Goal: Information Seeking & Learning: Learn about a topic

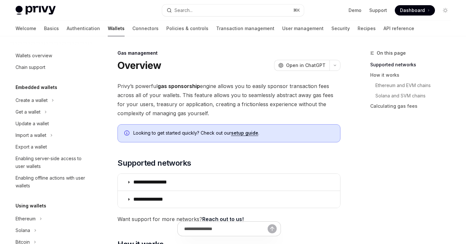
scroll to position [312, 0]
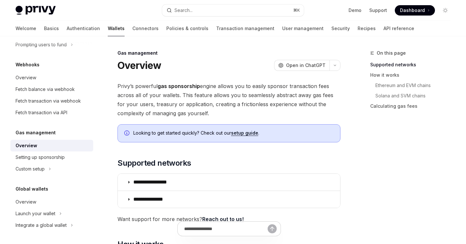
type textarea "*"
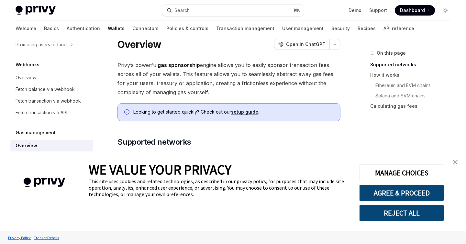
scroll to position [5, 0]
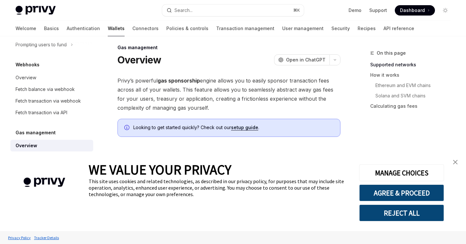
click at [431, 211] on button "REJECT ALL" at bounding box center [401, 212] width 85 height 17
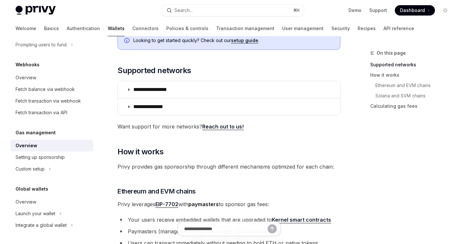
scroll to position [95, 0]
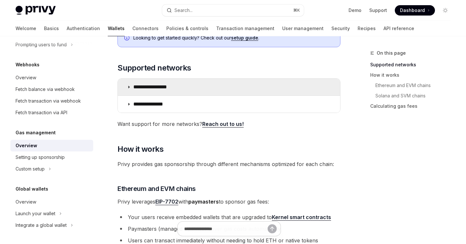
click at [132, 84] on summary "**********" at bounding box center [229, 87] width 222 height 17
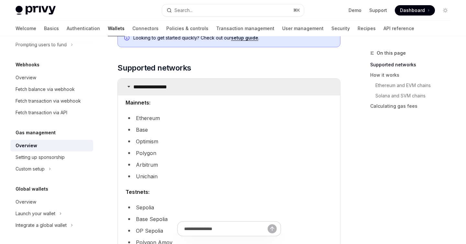
click at [128, 85] on icon at bounding box center [129, 86] width 4 height 4
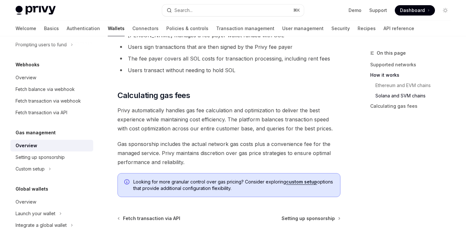
scroll to position [525, 0]
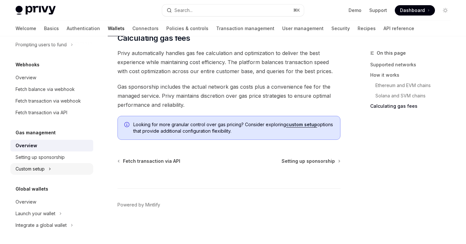
click at [49, 171] on icon at bounding box center [50, 169] width 3 height 8
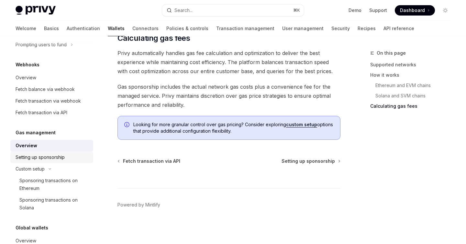
type textarea "*"
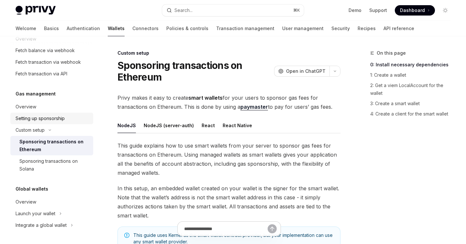
scroll to position [346, 0]
